Goal: Task Accomplishment & Management: Complete application form

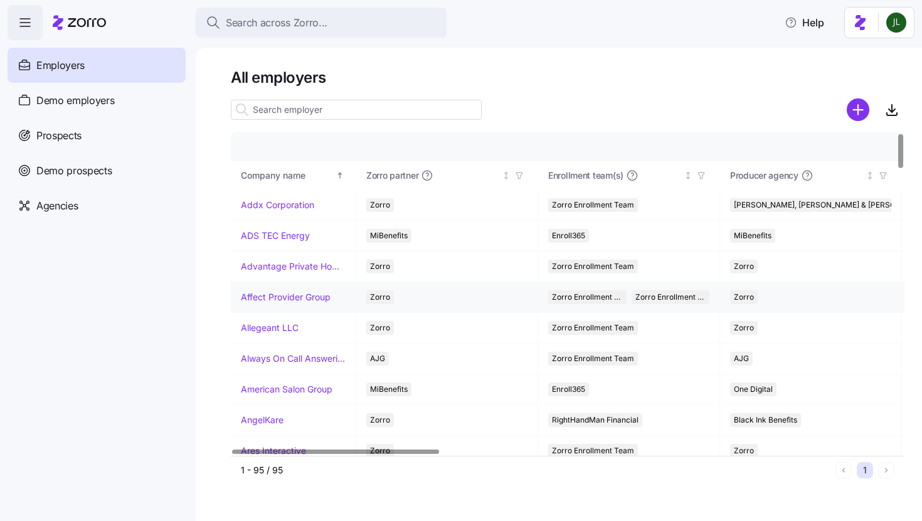
click at [284, 292] on link "Affect Provider Group" at bounding box center [286, 297] width 90 height 13
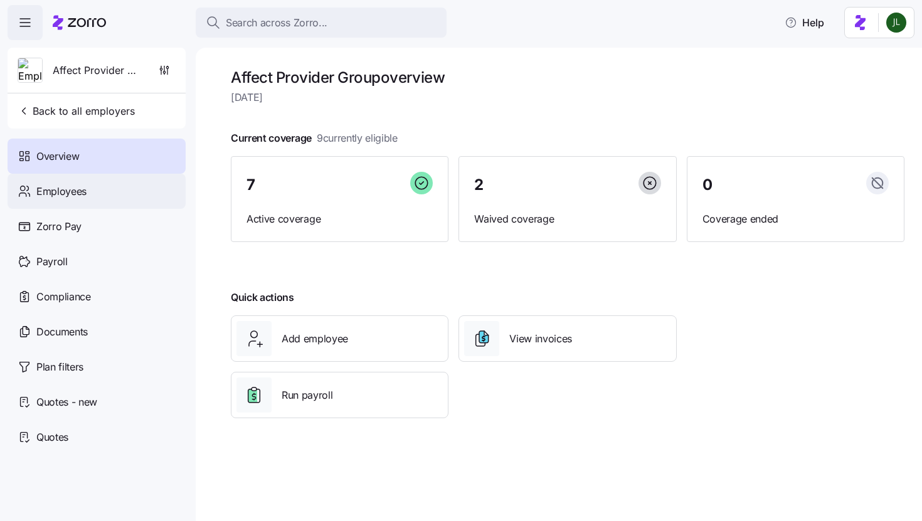
click at [60, 195] on span "Employees" at bounding box center [61, 192] width 50 height 16
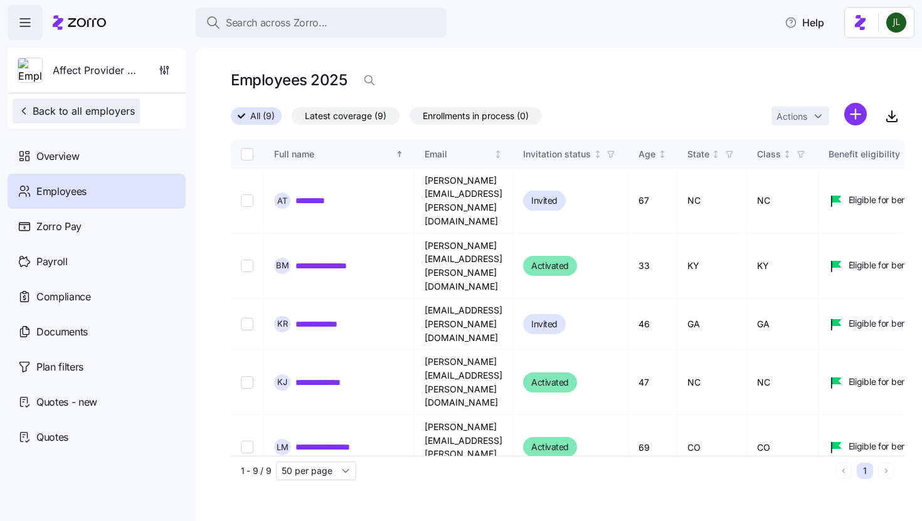
click at [78, 115] on span "Back to all employers" at bounding box center [76, 110] width 117 height 15
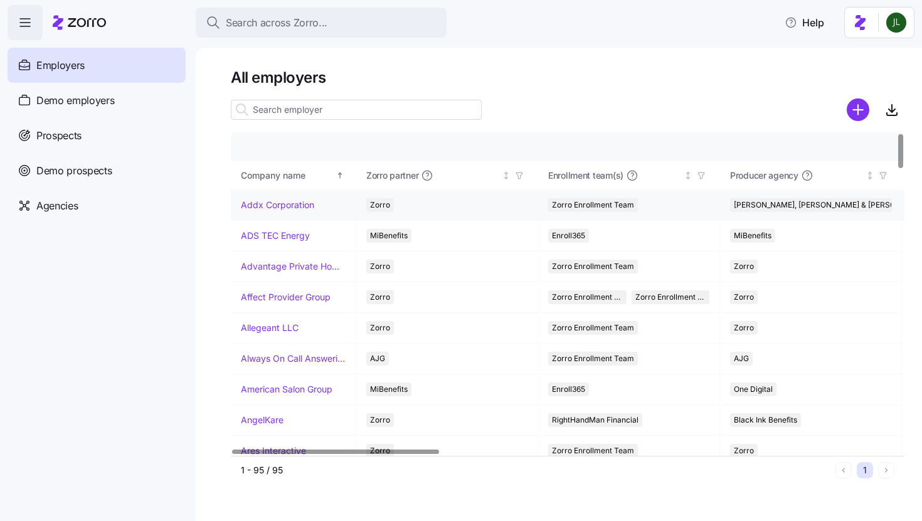
click at [302, 206] on link "Addx Corporation" at bounding box center [277, 205] width 73 height 13
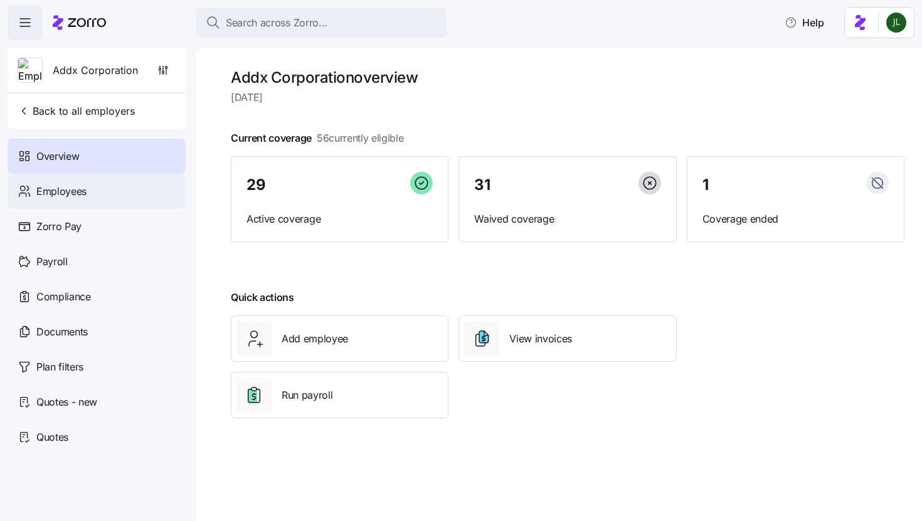
click at [65, 191] on span "Employees" at bounding box center [61, 192] width 50 height 16
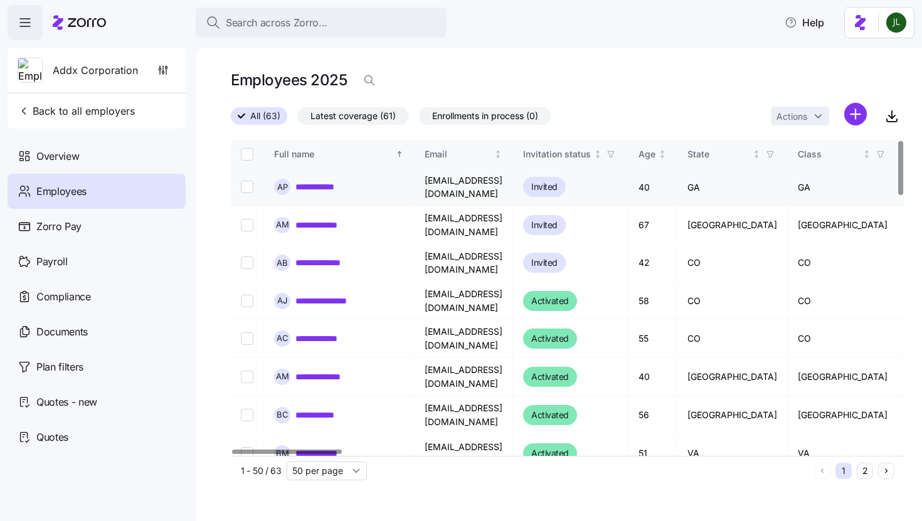
click at [317, 185] on link "**********" at bounding box center [322, 187] width 54 height 13
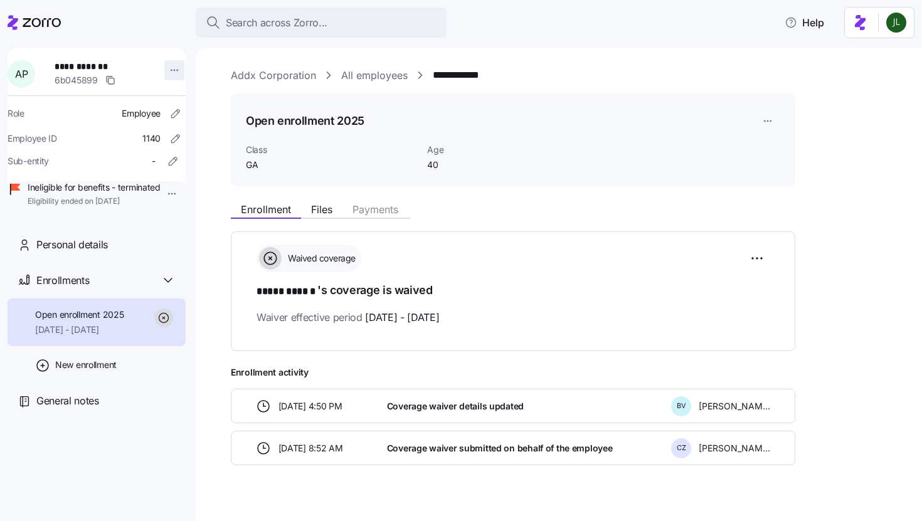
click at [169, 75] on html "**********" at bounding box center [461, 257] width 922 height 514
click at [169, 40] on html "**********" at bounding box center [461, 257] width 922 height 514
click at [168, 68] on html "**********" at bounding box center [461, 257] width 922 height 514
click at [171, 33] on html "**********" at bounding box center [461, 257] width 922 height 514
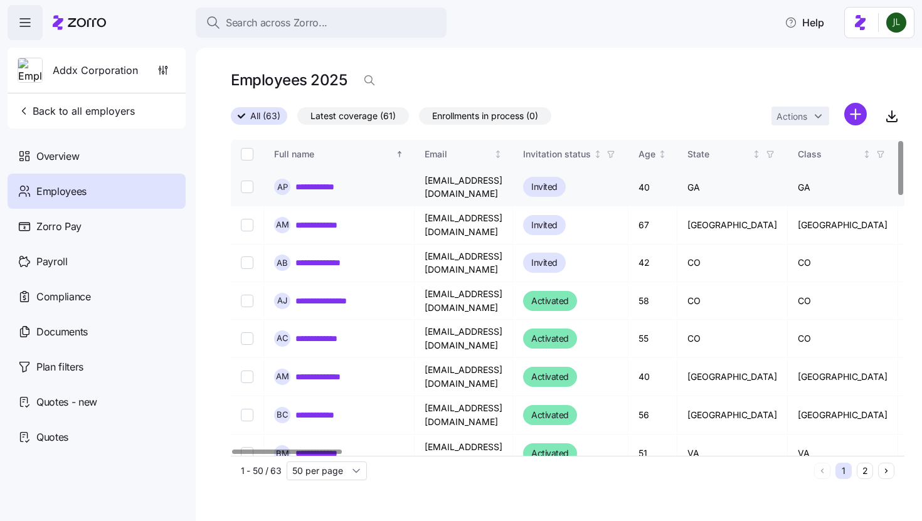
click at [314, 186] on link "**********" at bounding box center [322, 187] width 54 height 13
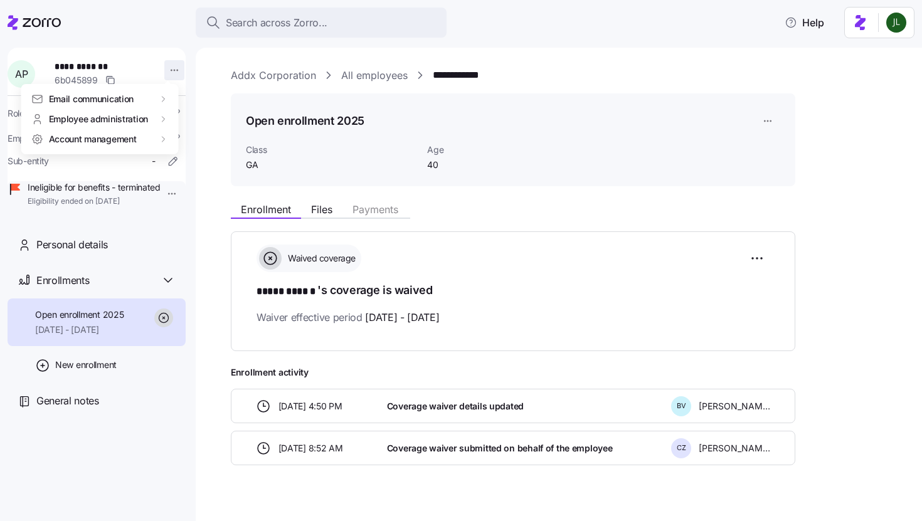
click at [171, 70] on html "**********" at bounding box center [461, 257] width 922 height 514
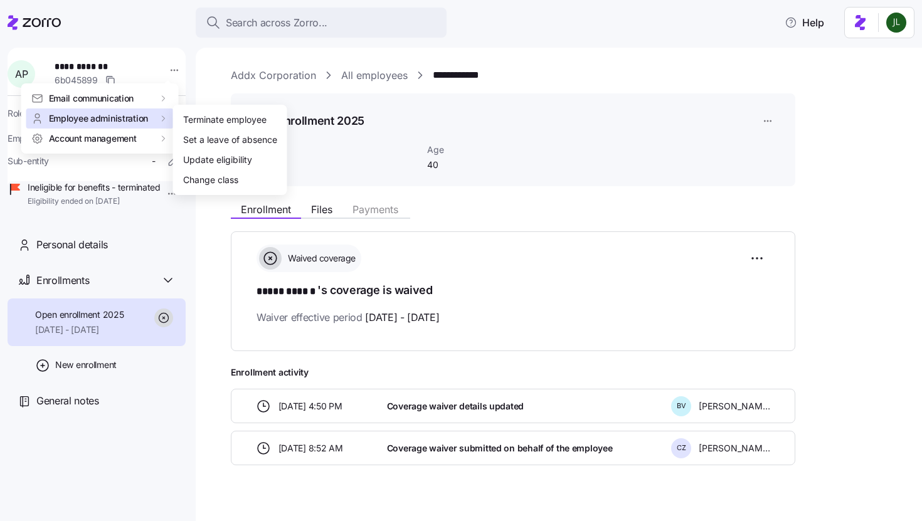
click at [161, 116] on icon at bounding box center [163, 119] width 10 height 10
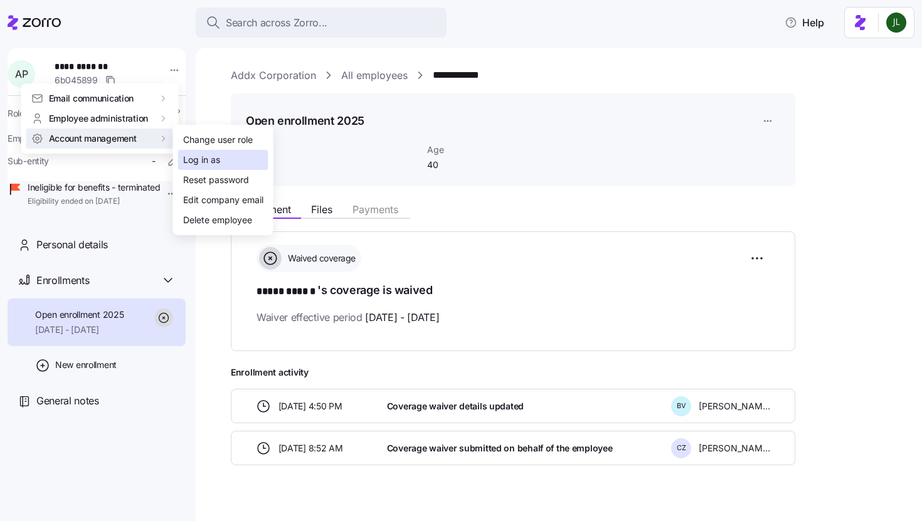
click at [195, 159] on div "Log in as" at bounding box center [201, 160] width 37 height 14
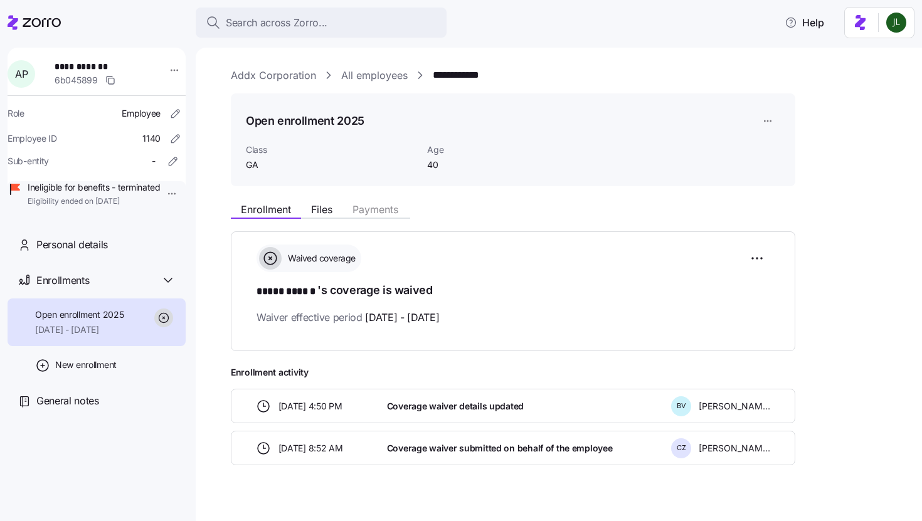
click at [353, 74] on link "All employees" at bounding box center [374, 76] width 66 height 16
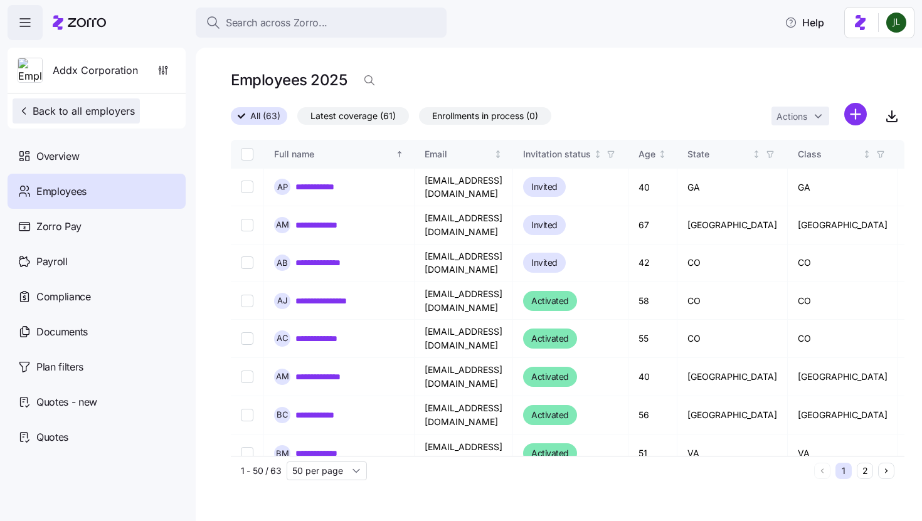
click at [99, 107] on span "Back to all employers" at bounding box center [76, 110] width 117 height 15
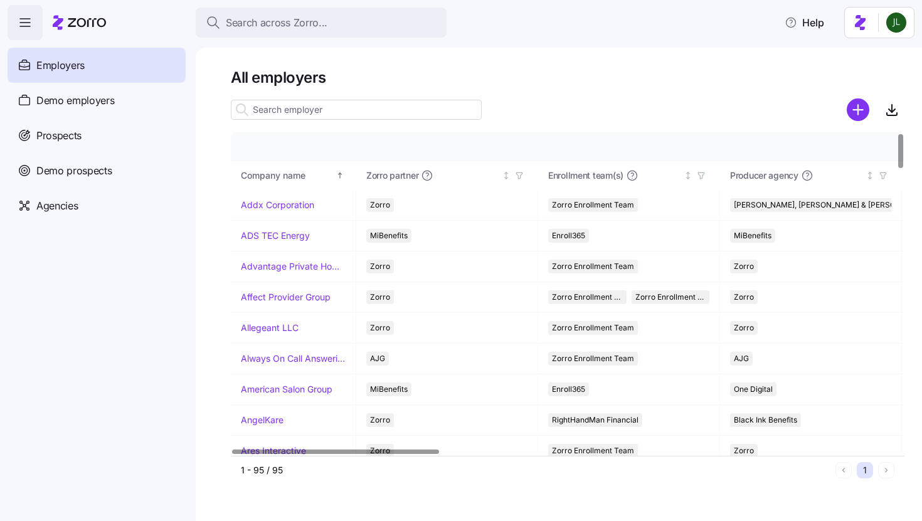
click at [75, 71] on span "Employers" at bounding box center [60, 66] width 48 height 16
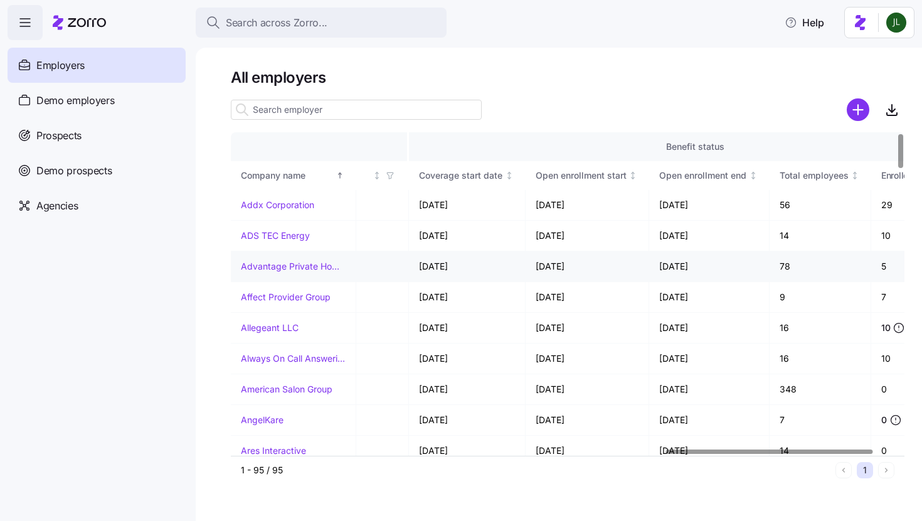
scroll to position [0, 1491]
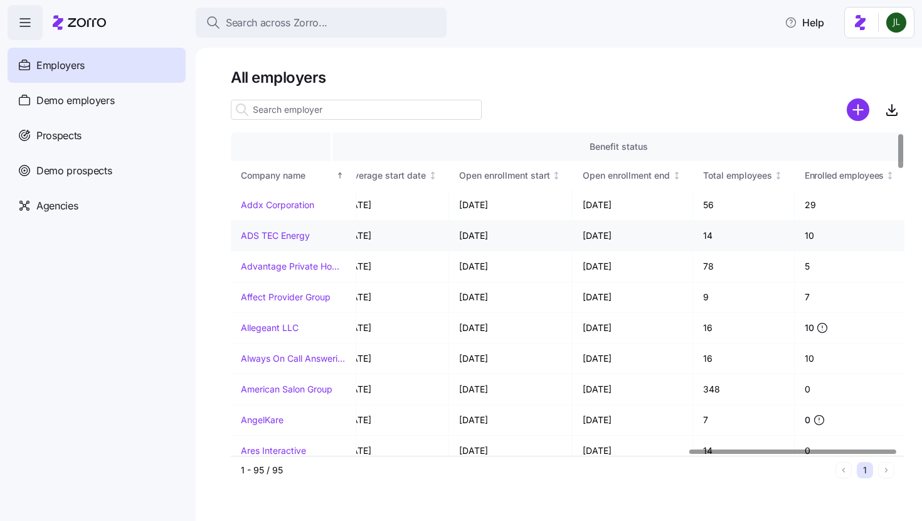
click at [273, 238] on link "ADS TEC Energy" at bounding box center [275, 236] width 69 height 13
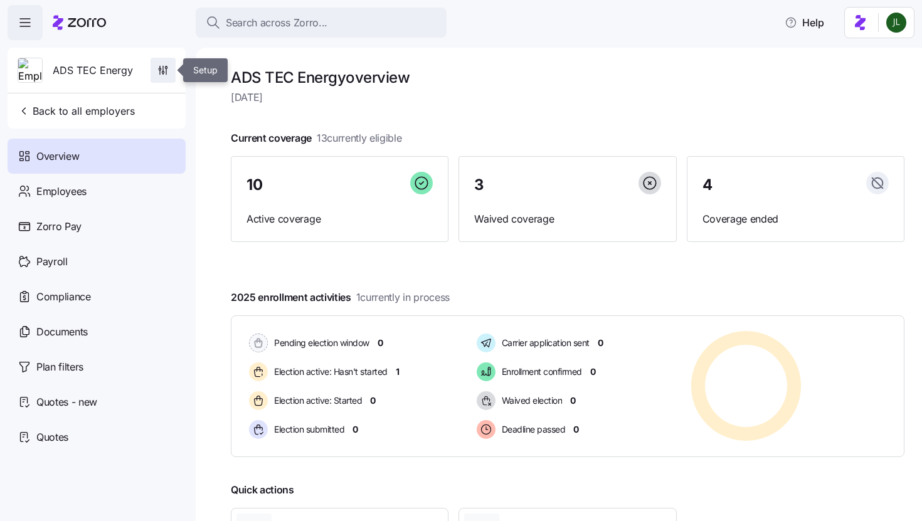
click at [162, 66] on icon "button" at bounding box center [163, 70] width 13 height 13
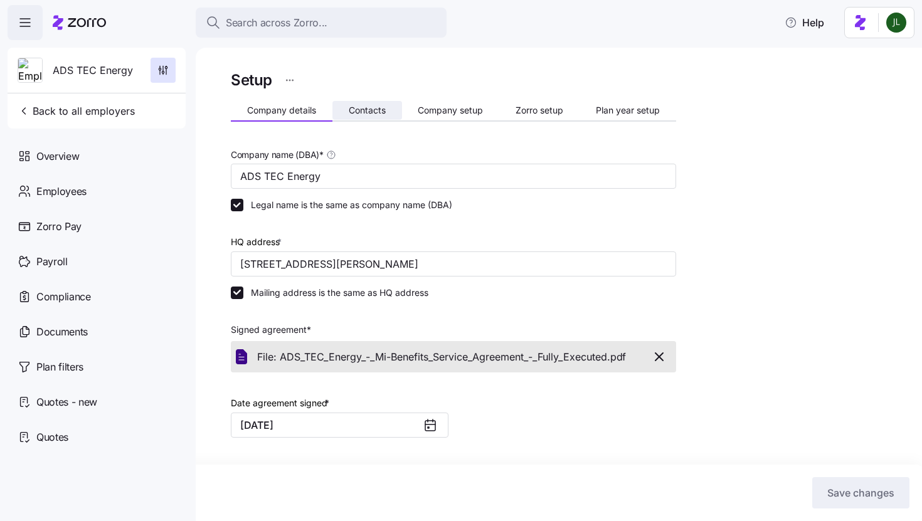
click at [363, 115] on button "Contacts" at bounding box center [367, 110] width 70 height 19
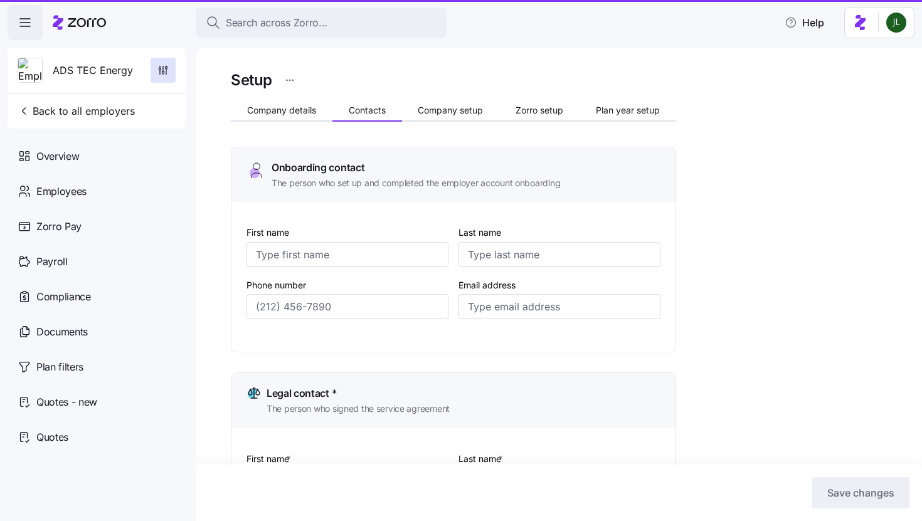
type input "Alicia"
type input "Tielking"
type input "a.tielking@ads-tec-energy.com"
type input "Alicia"
type input "Tielking"
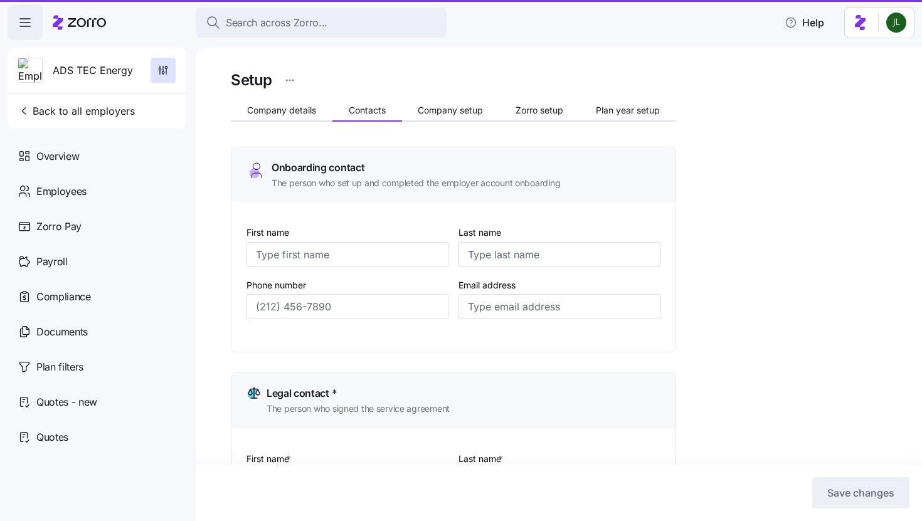
type input "a.tielking@ads-tec-energy.com"
type input "Alicia"
type input "Tielking"
type input "a.tielking@ads-tec-energy.com"
type input "Alicia"
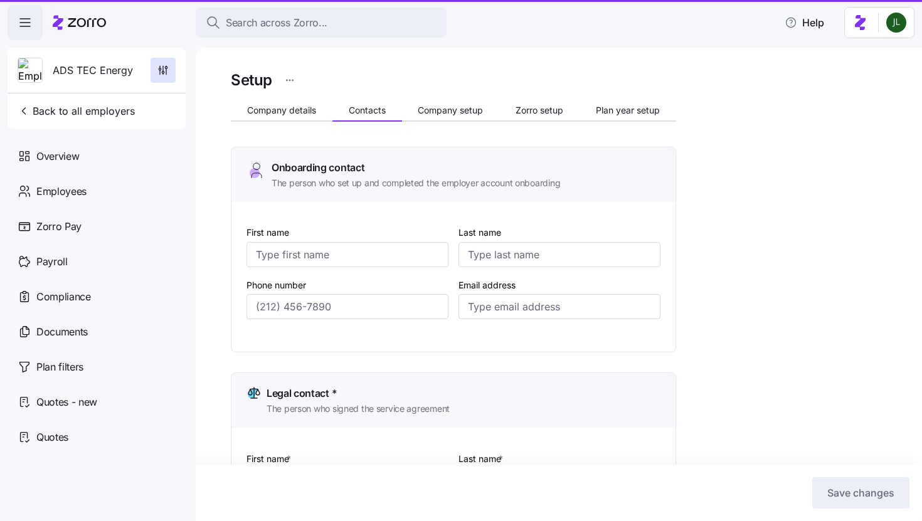
type input "Tielking"
type input "a.tielking@ads-tec-energy.com"
type input "(214) 284-3170"
type input "(334) 444-4494"
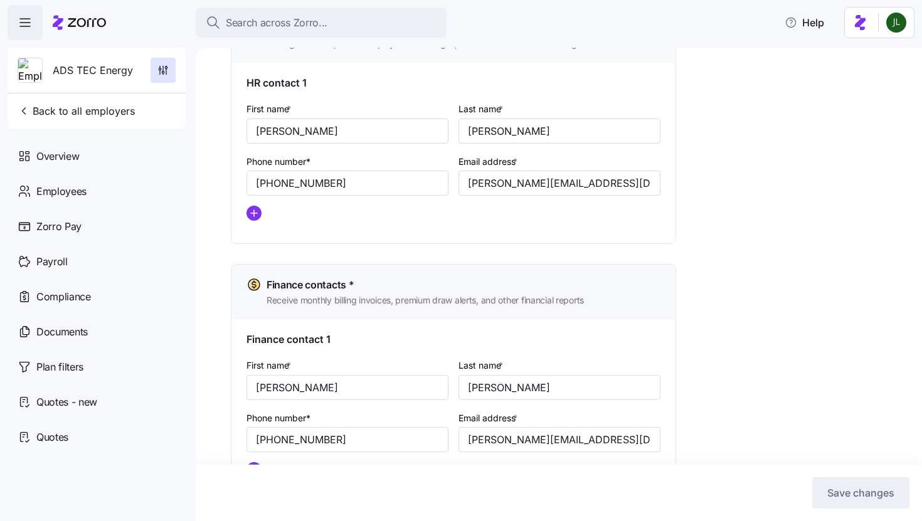
scroll to position [648, 0]
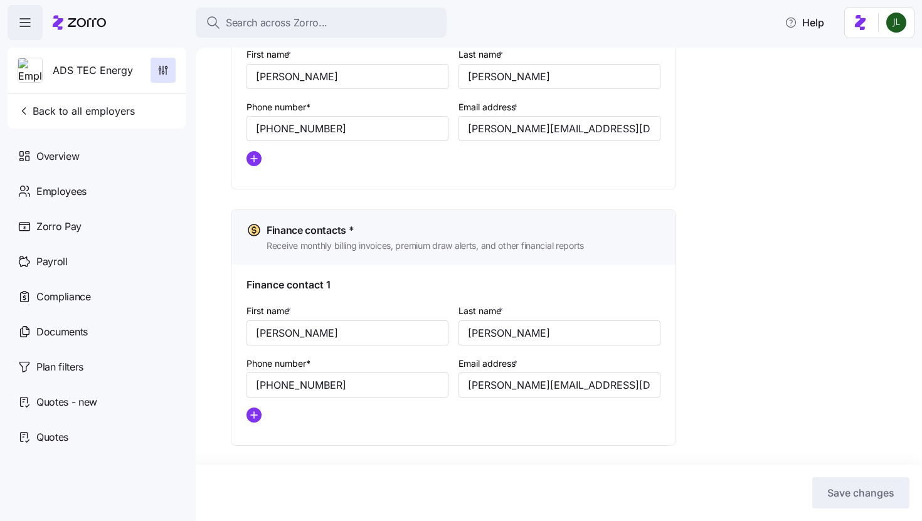
click at [32, 21] on icon "button" at bounding box center [25, 22] width 15 height 15
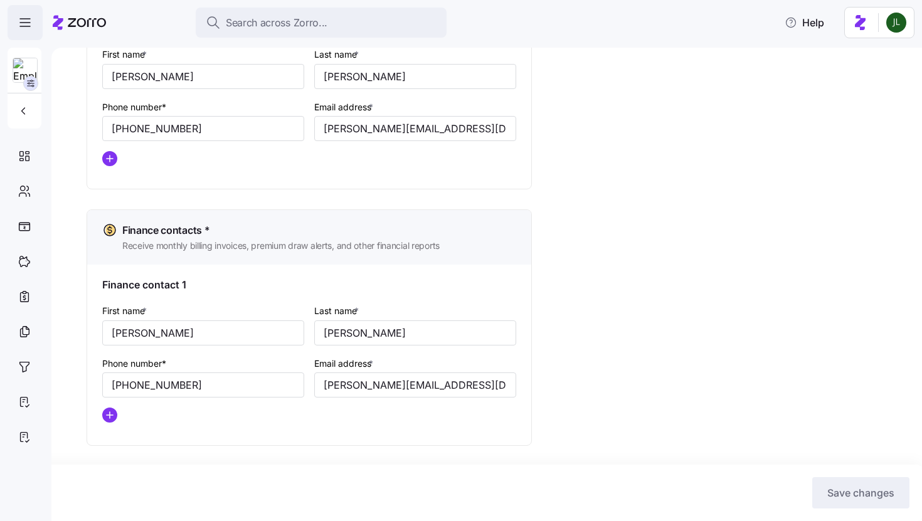
click at [24, 25] on icon "button" at bounding box center [25, 22] width 15 height 15
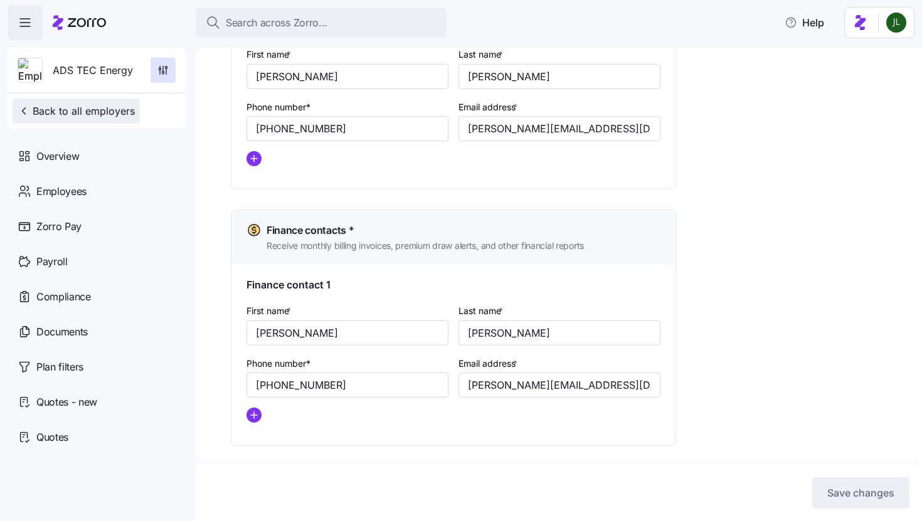
click at [47, 116] on span "Back to all employers" at bounding box center [76, 110] width 117 height 15
